Goal: Register for event/course

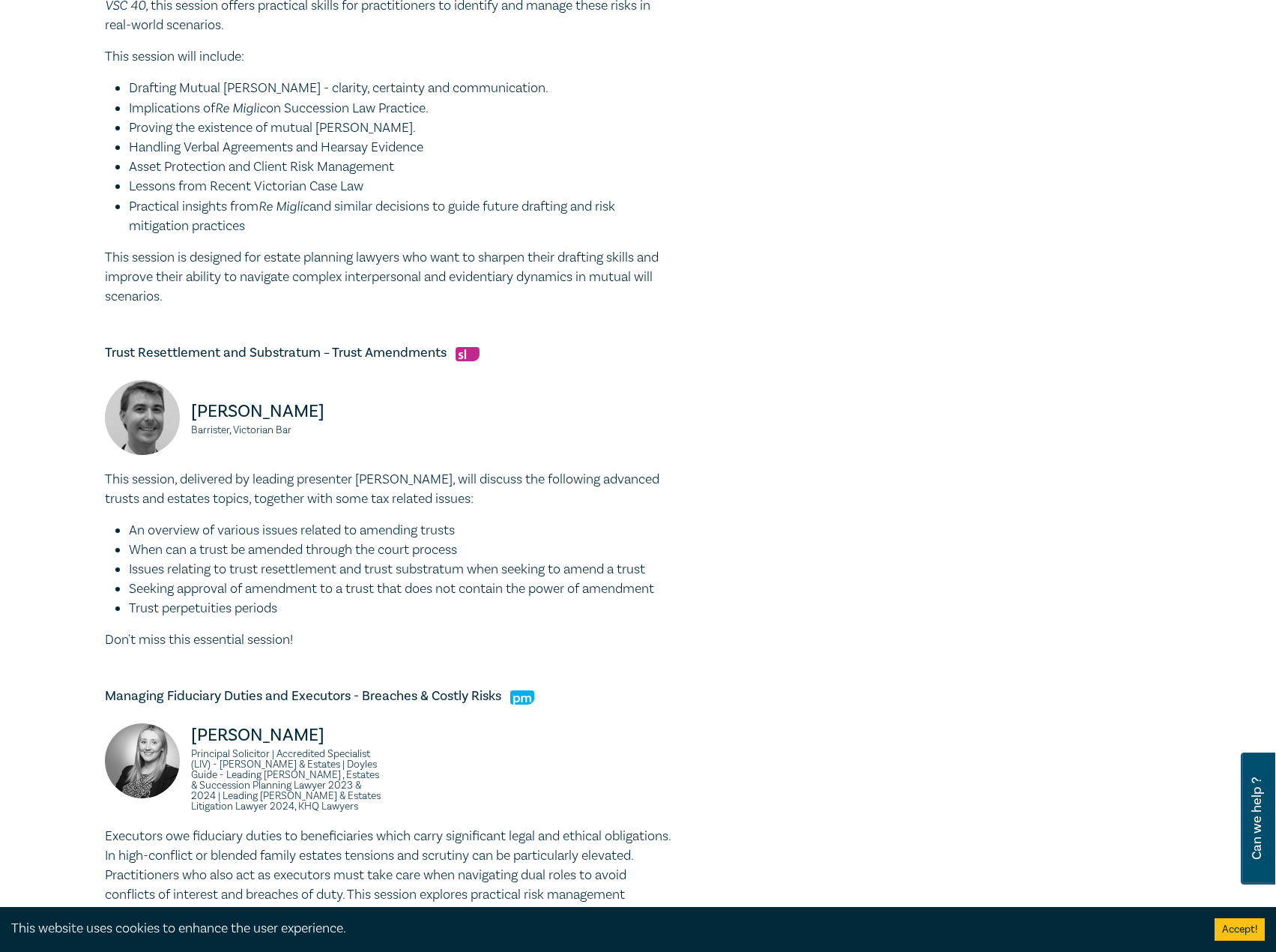
scroll to position [1113, 0]
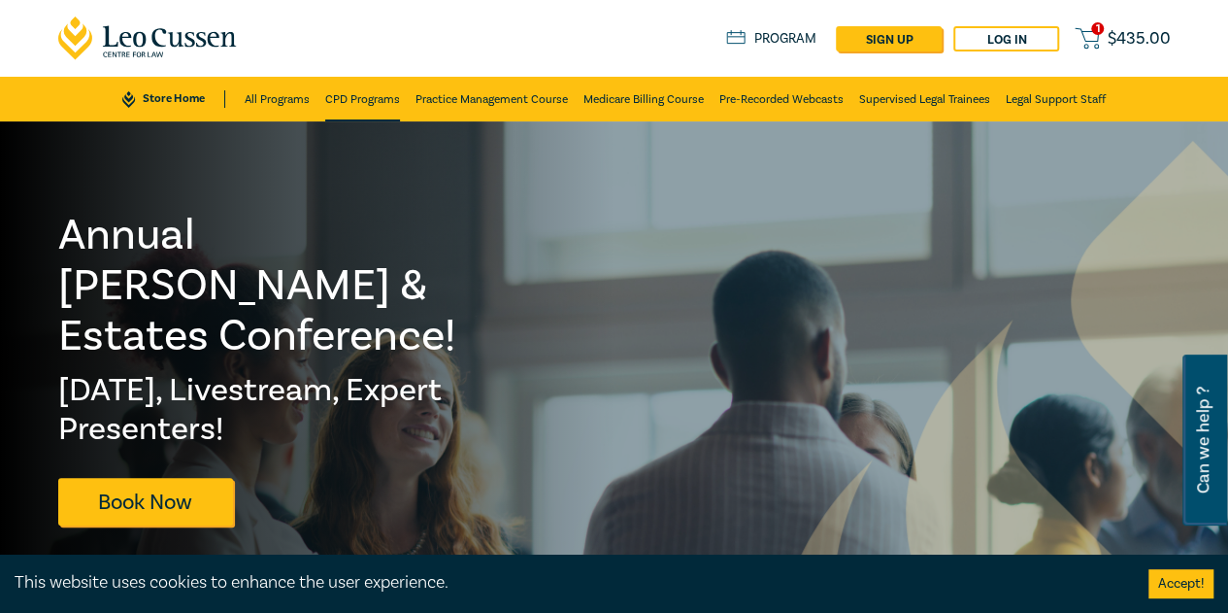
click at [389, 109] on link "CPD Programs" at bounding box center [362, 99] width 75 height 45
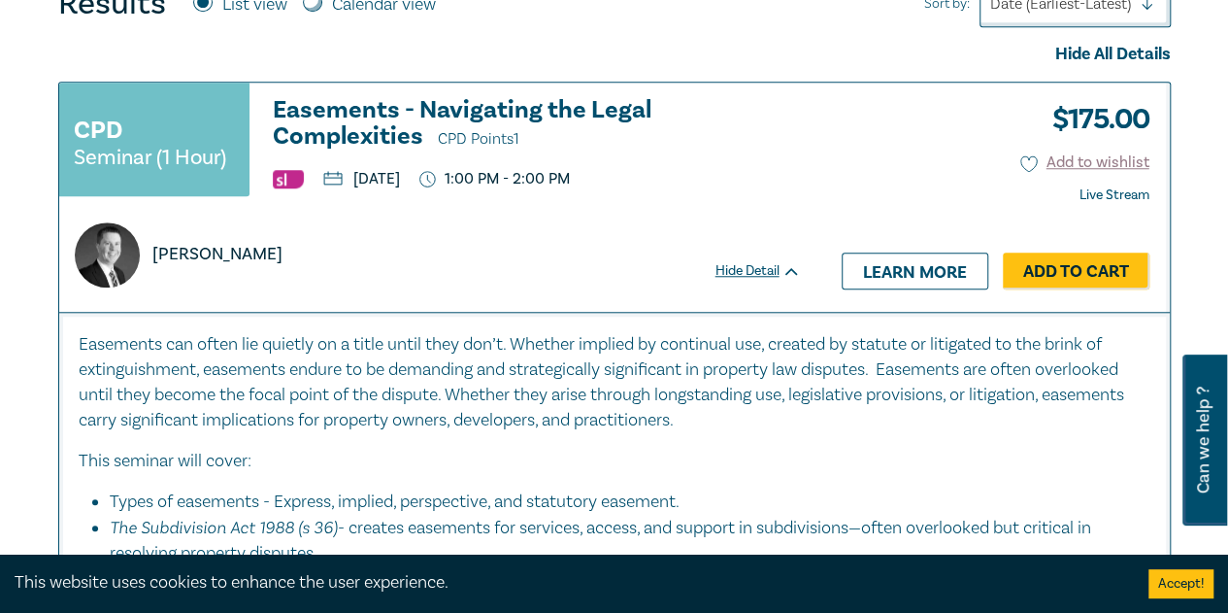
scroll to position [777, 0]
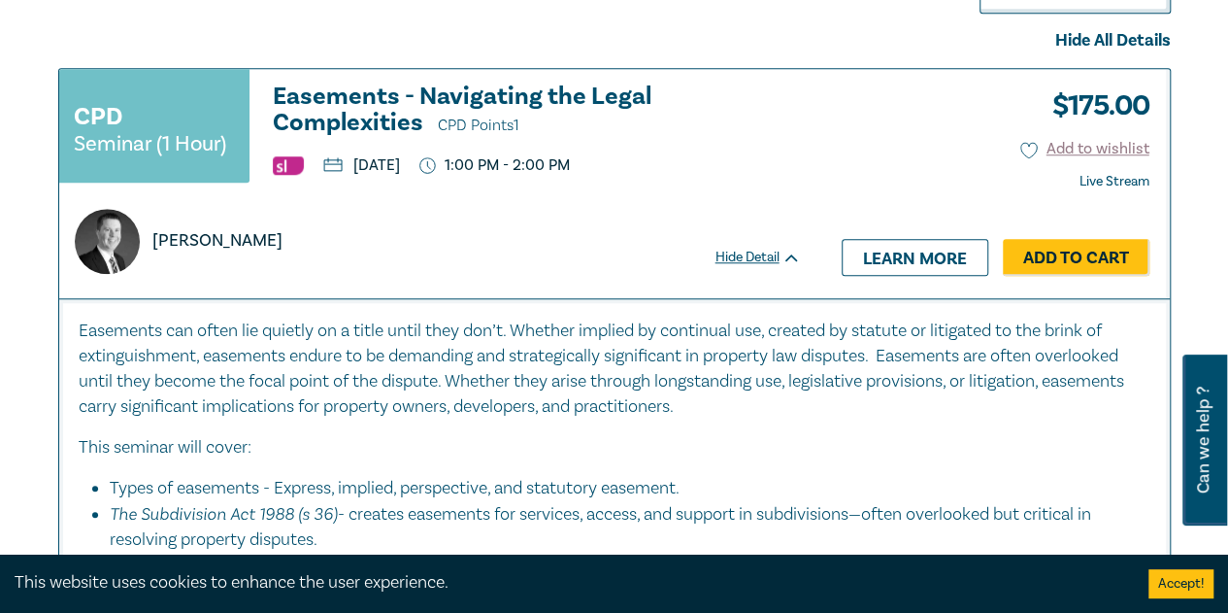
click at [509, 92] on h3 "Easements - Navigating the Legal Complexities CPD Points 1" at bounding box center [537, 110] width 528 height 55
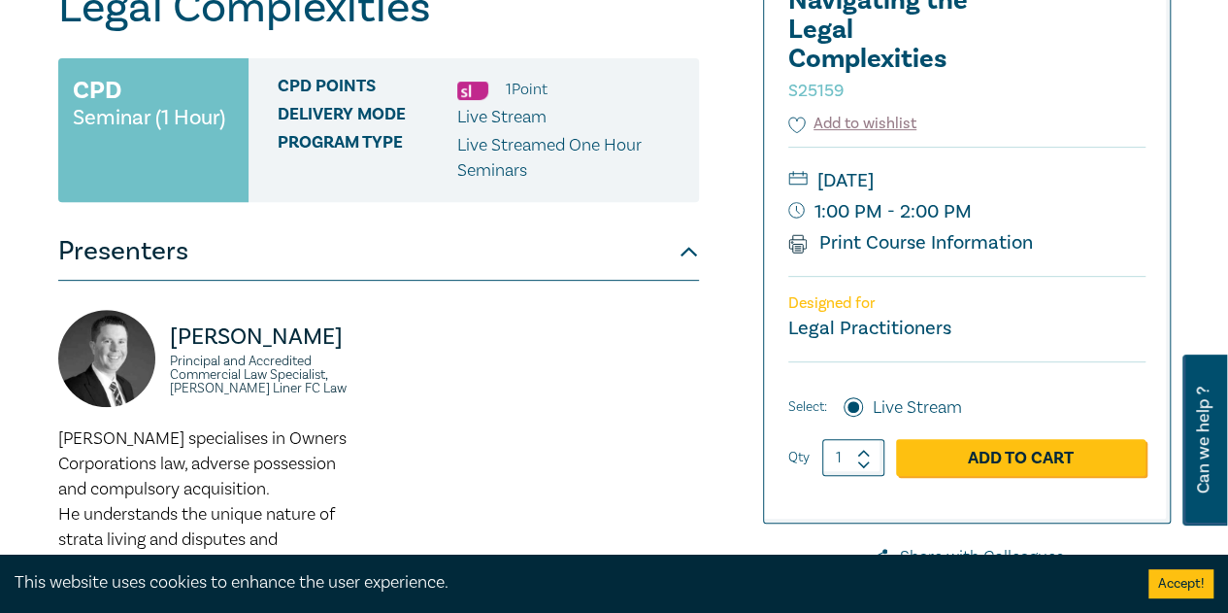
scroll to position [485, 0]
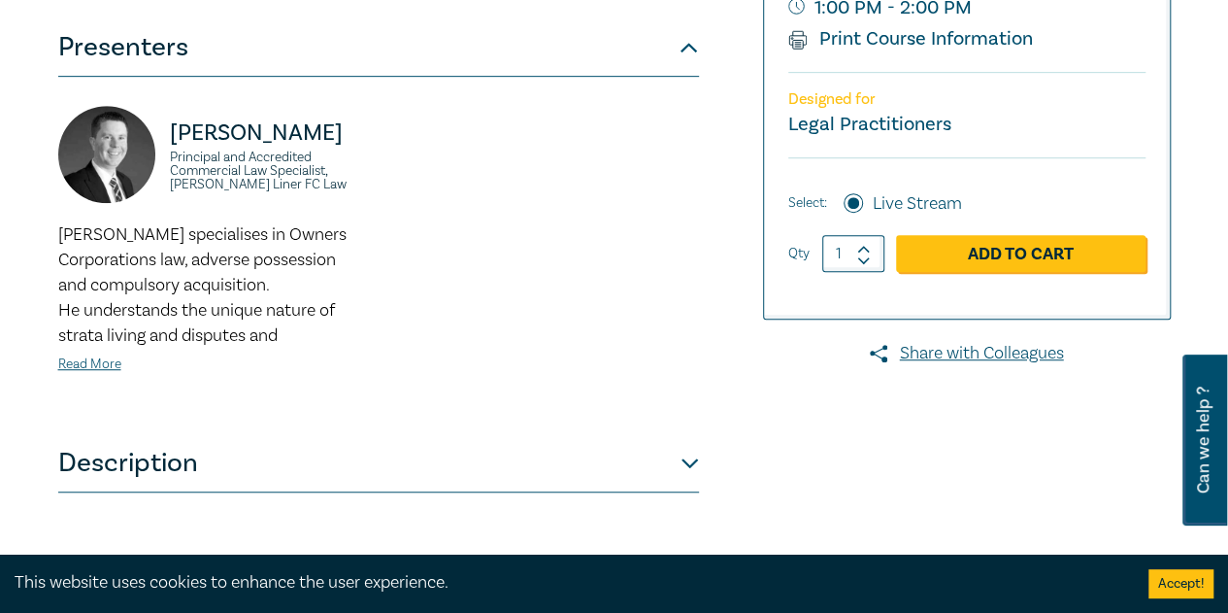
click at [344, 440] on button "Description" at bounding box center [378, 463] width 641 height 58
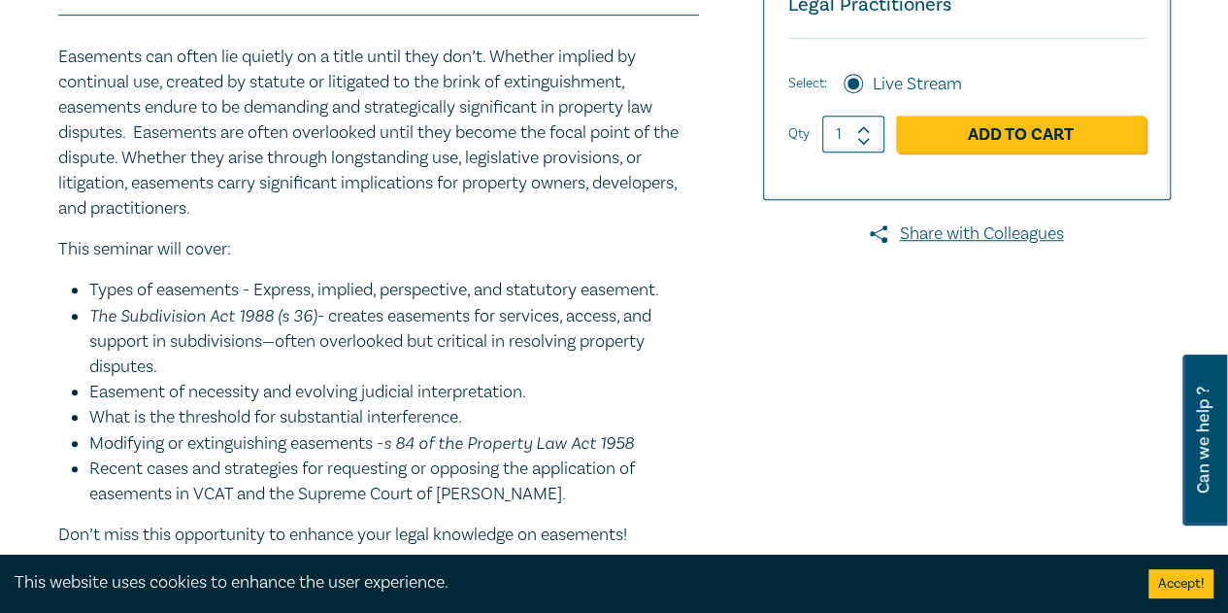
scroll to position [388, 0]
